Goal: Transaction & Acquisition: Book appointment/travel/reservation

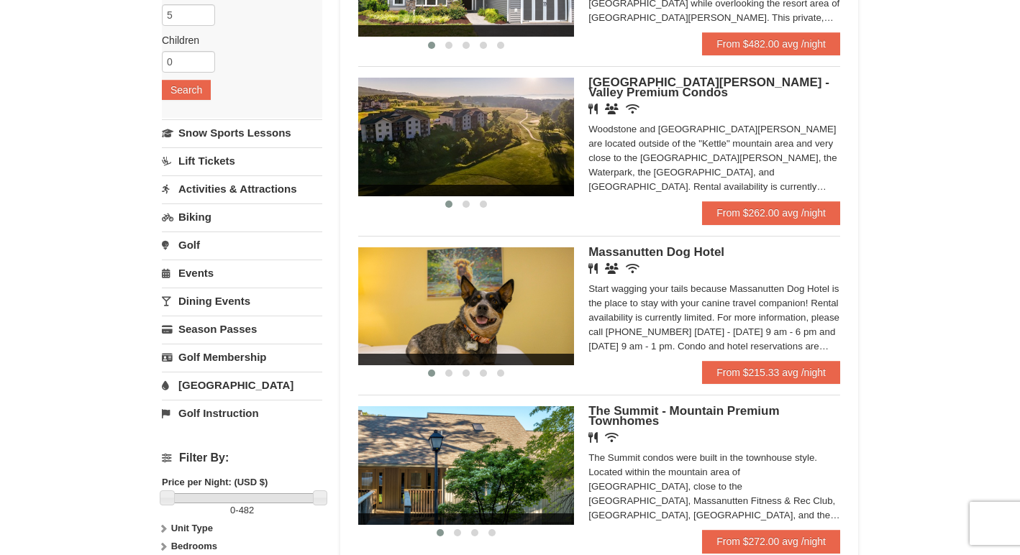
scroll to position [113, 0]
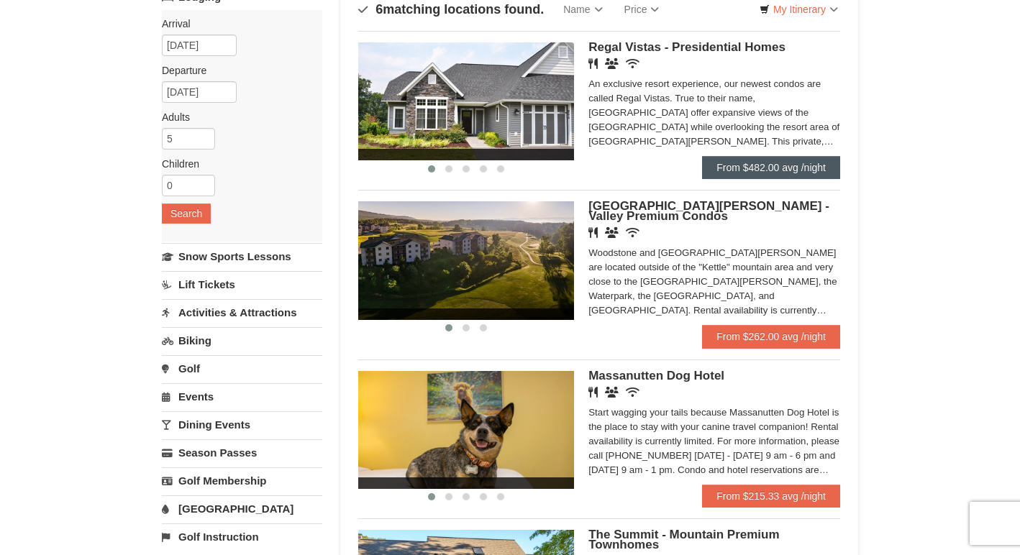
click at [783, 166] on link "From $482.00 avg /night" at bounding box center [771, 167] width 138 height 23
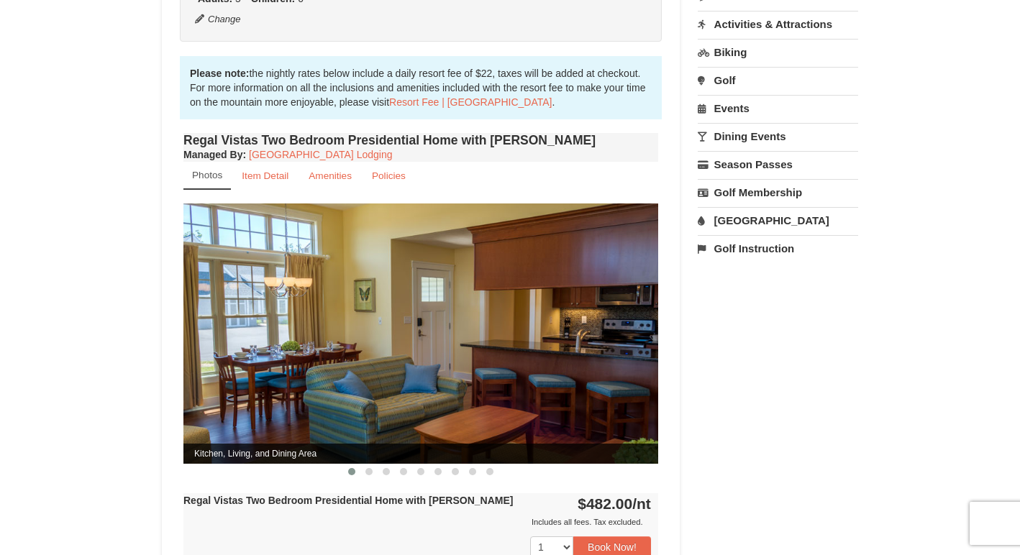
scroll to position [634, 0]
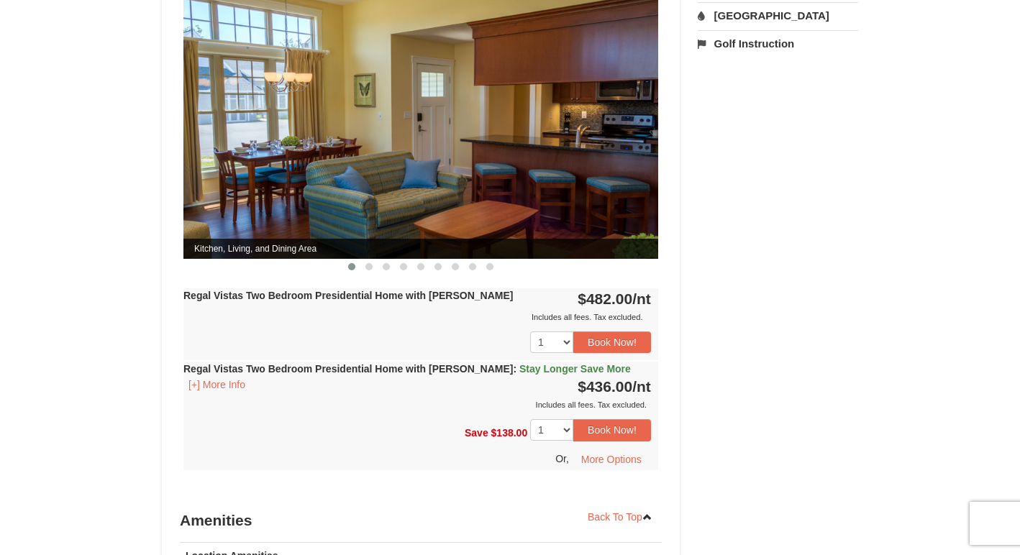
click at [737, 304] on div "Book from $436! 1822 Resort Drive, Massanutten, VA Availability Amenities Polic…" at bounding box center [510, 147] width 696 height 1281
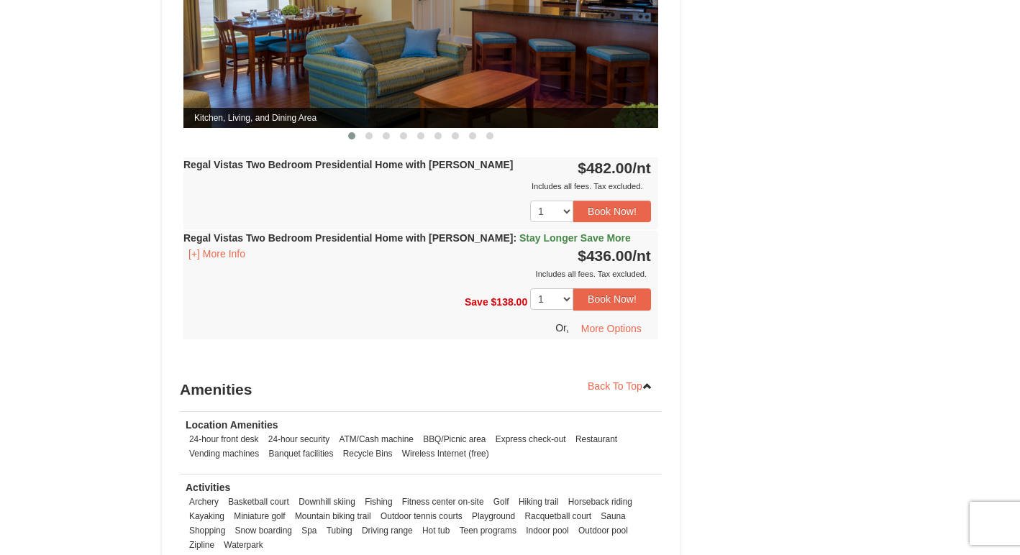
scroll to position [854, 0]
